Goal: Find specific page/section: Find specific page/section

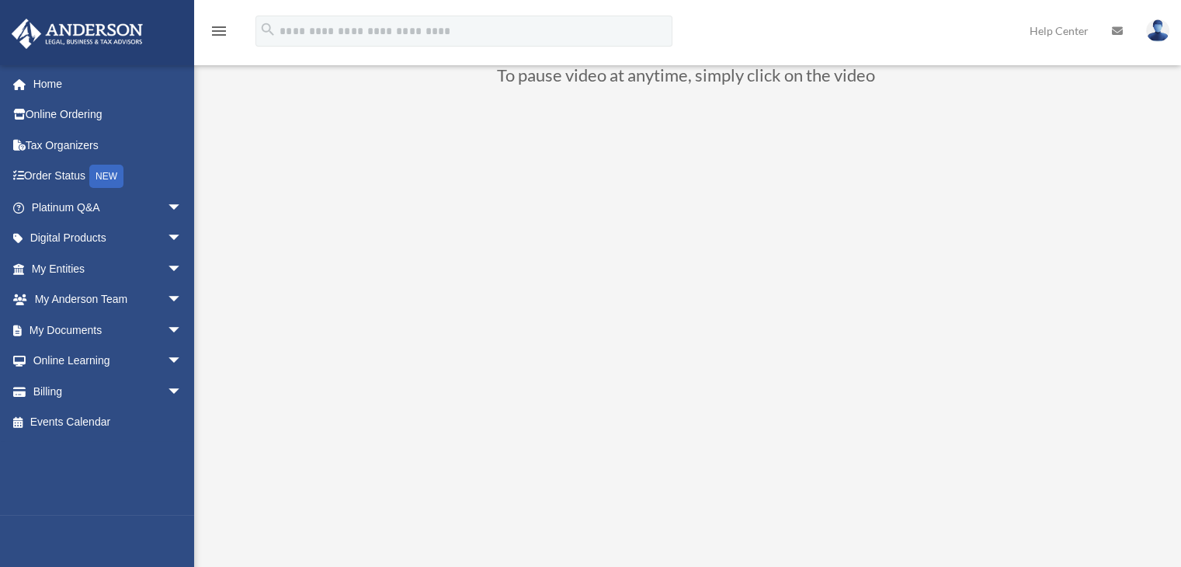
scroll to position [241, 0]
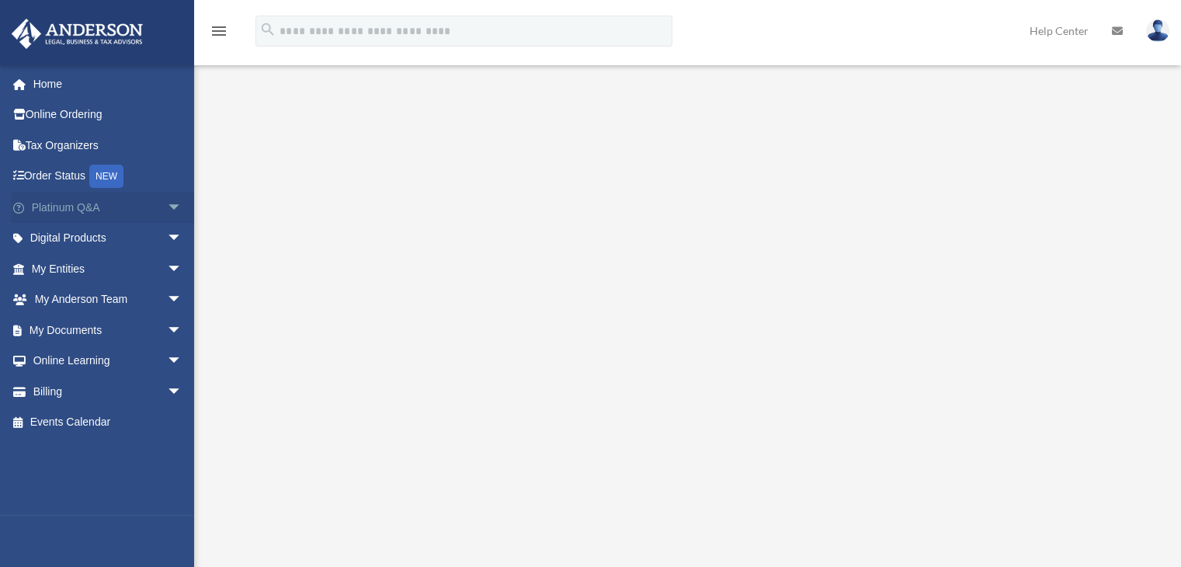
drag, startPoint x: 28, startPoint y: 290, endPoint x: 161, endPoint y: 204, distance: 158.3
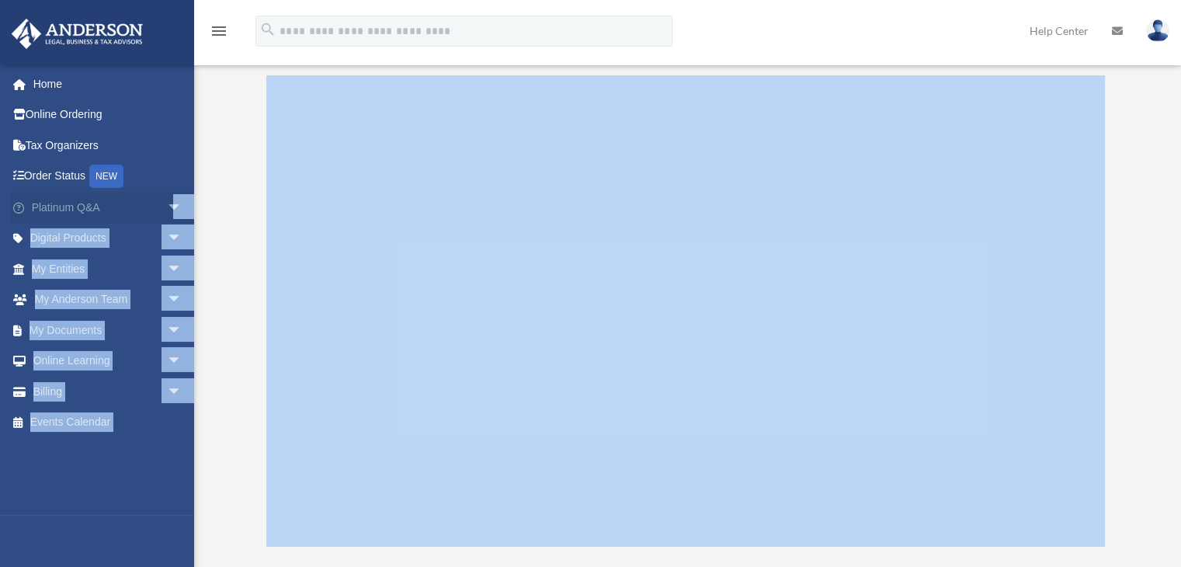
click at [167, 204] on span "arrow_drop_down" at bounding box center [182, 208] width 31 height 32
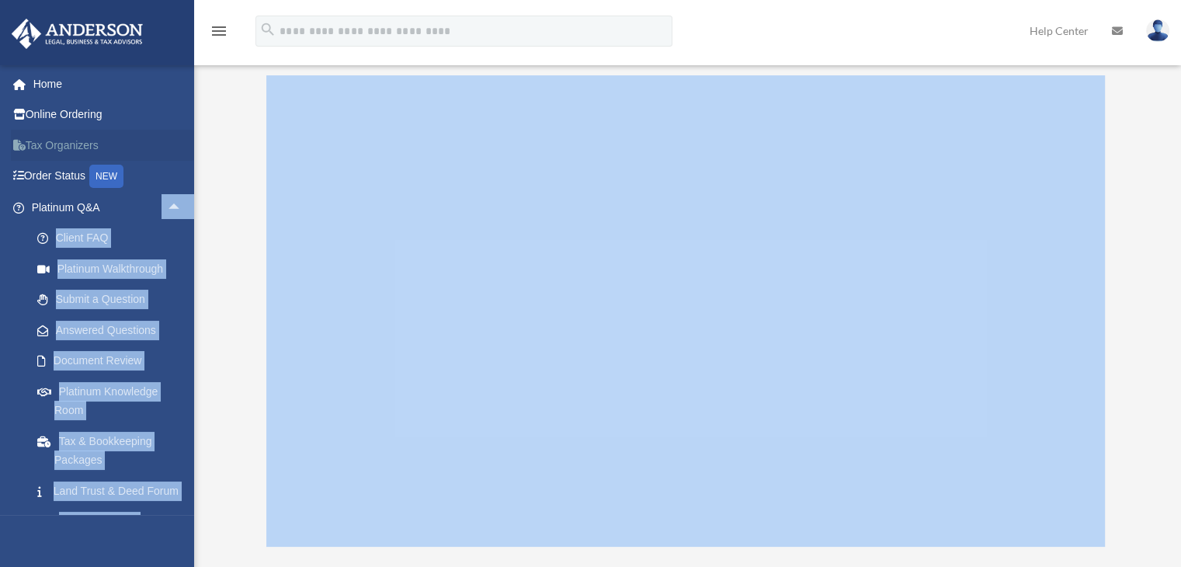
click at [161, 152] on link "Tax Organizers" at bounding box center [108, 145] width 195 height 31
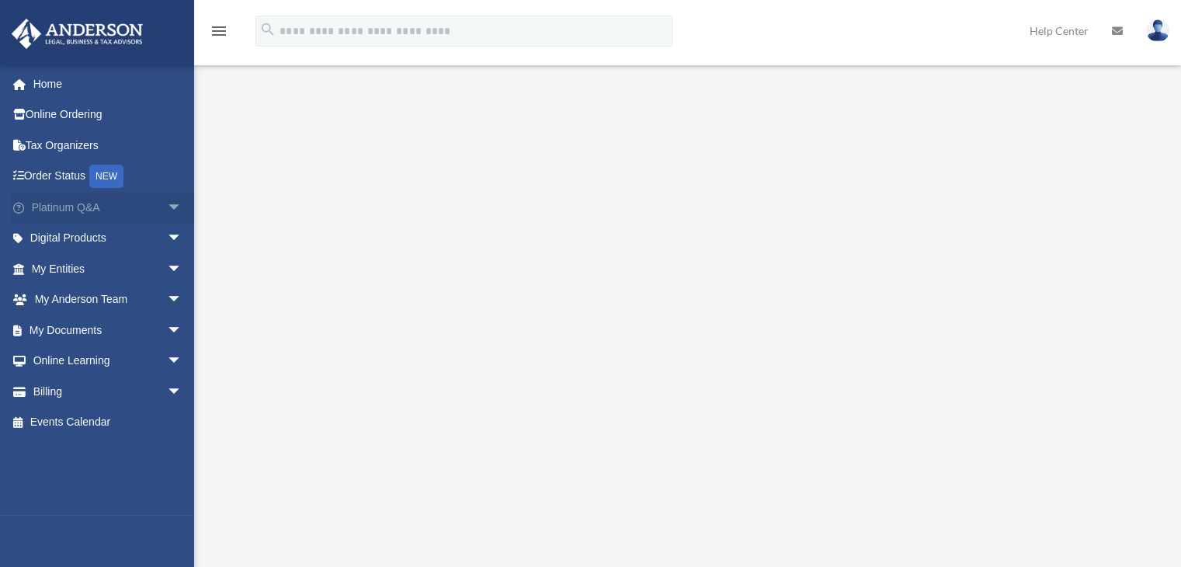
scroll to position [155, 0]
click at [167, 209] on span "arrow_drop_down" at bounding box center [182, 208] width 31 height 32
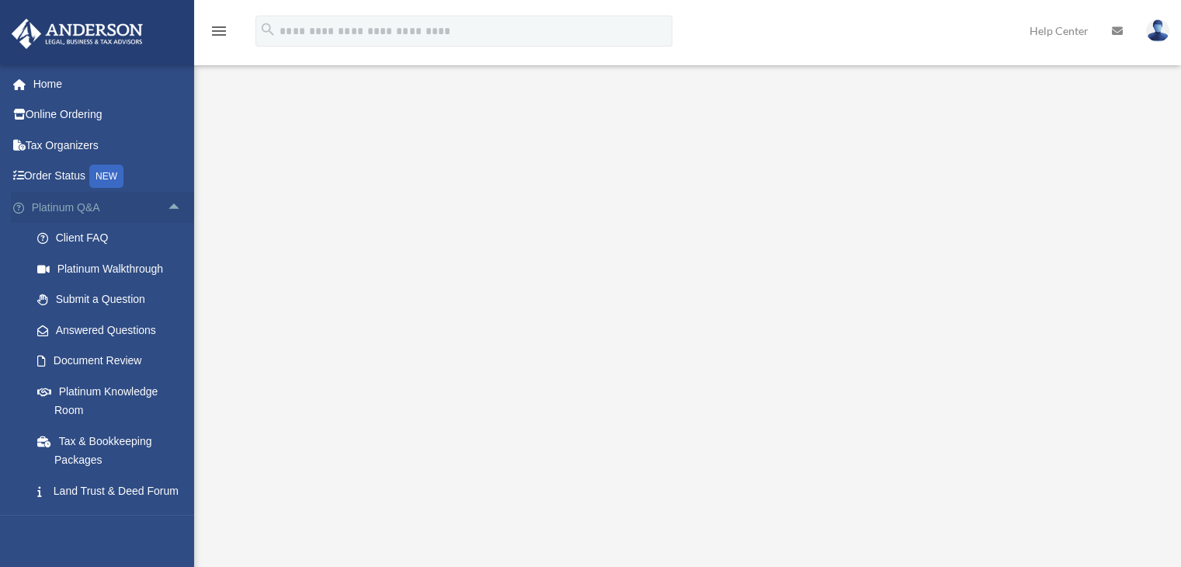
click at [167, 209] on span "arrow_drop_up" at bounding box center [182, 208] width 31 height 32
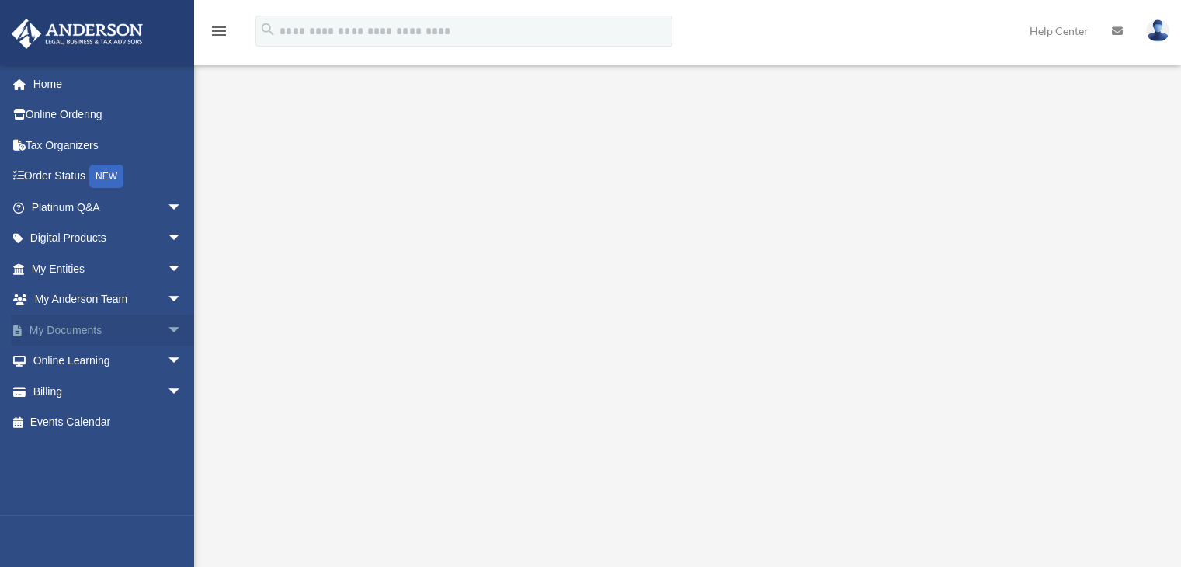
click at [167, 330] on span "arrow_drop_down" at bounding box center [182, 330] width 31 height 32
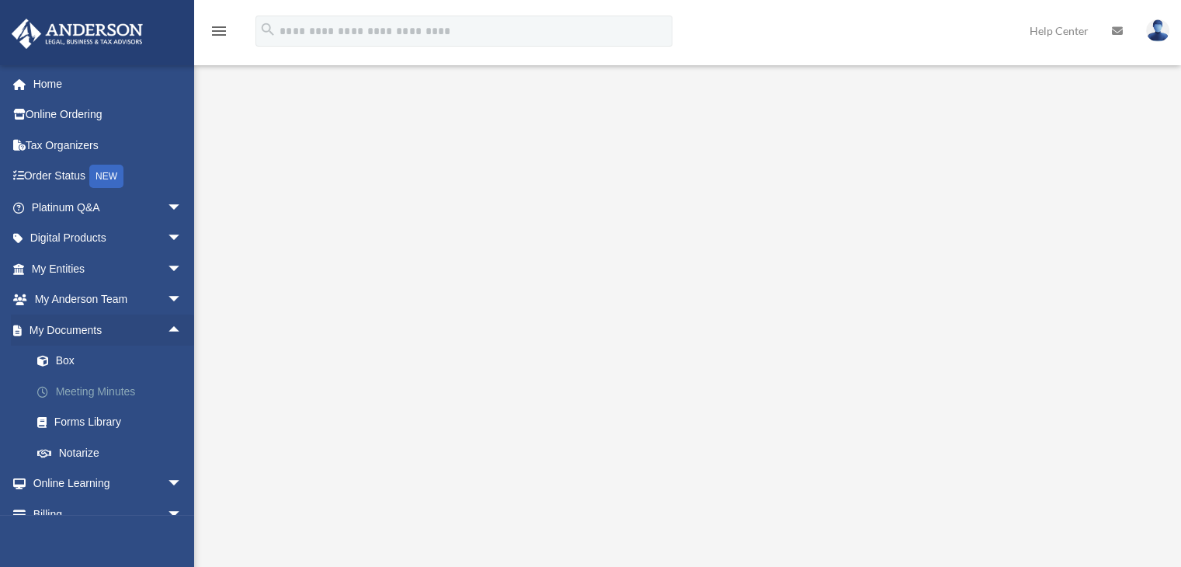
click at [87, 387] on link "Meeting Minutes" at bounding box center [114, 391] width 184 height 31
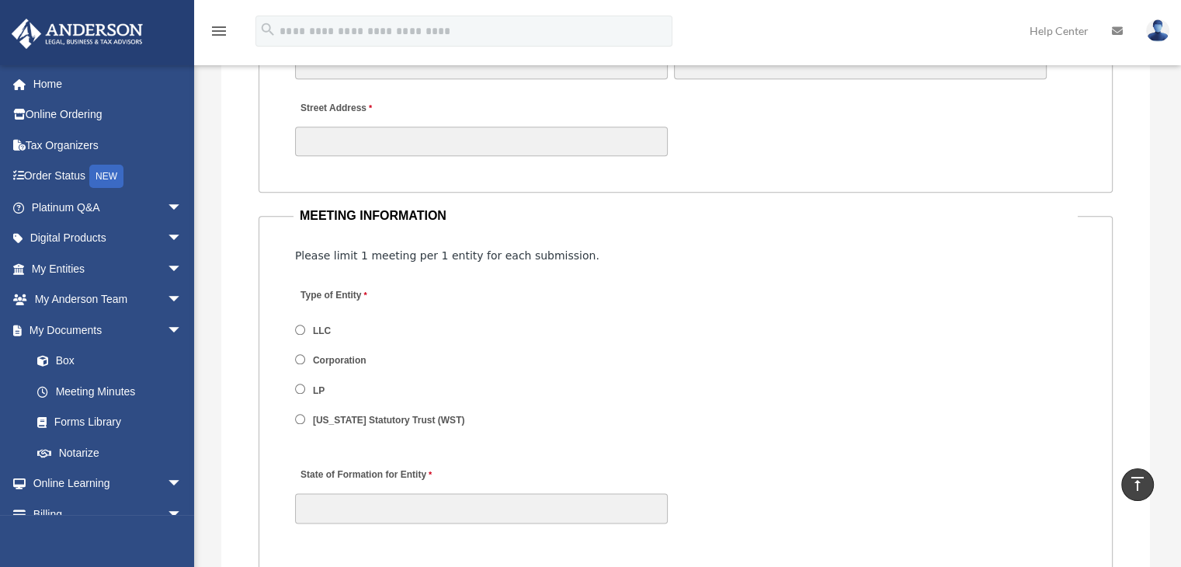
scroll to position [1475, 0]
